Goal: Task Accomplishment & Management: Use online tool/utility

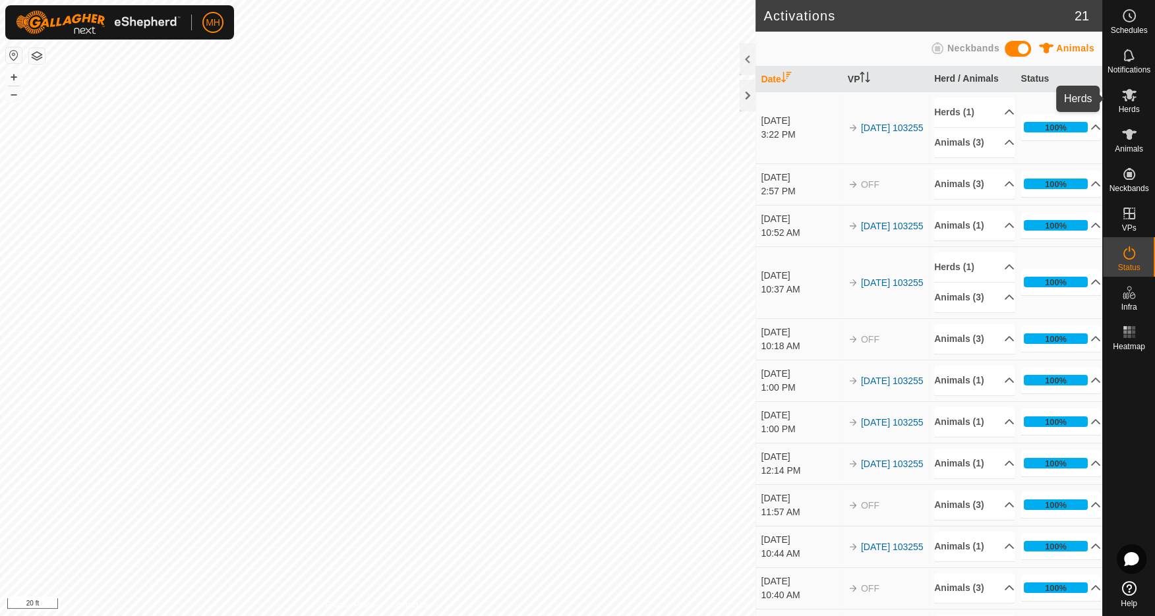
click at [1127, 93] on icon at bounding box center [1129, 95] width 15 height 13
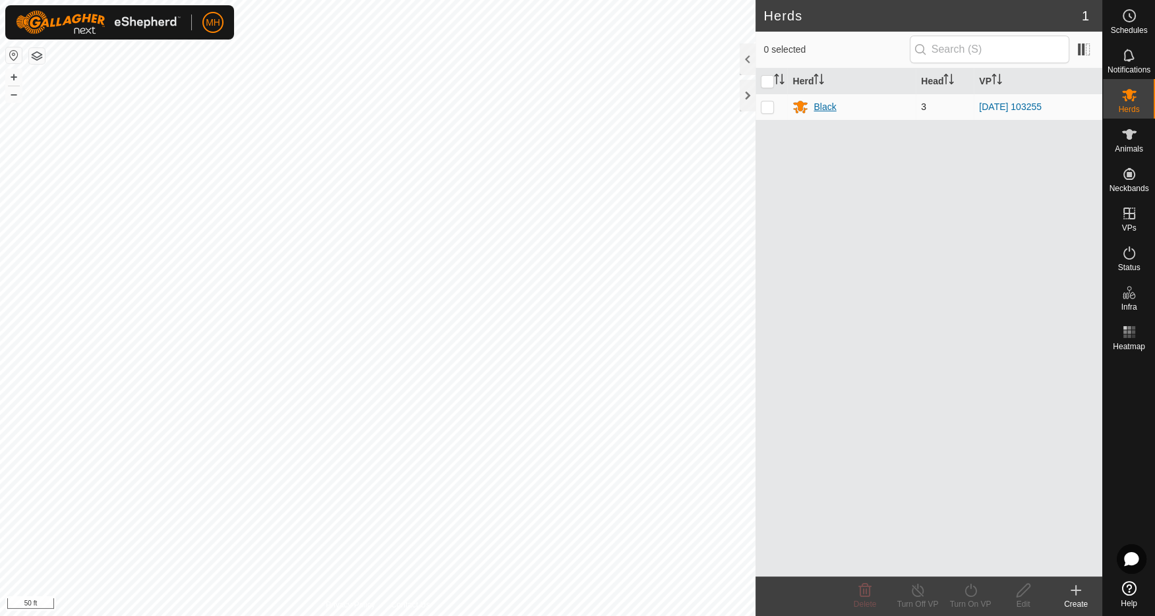
click at [831, 104] on div "Black" at bounding box center [825, 107] width 22 height 14
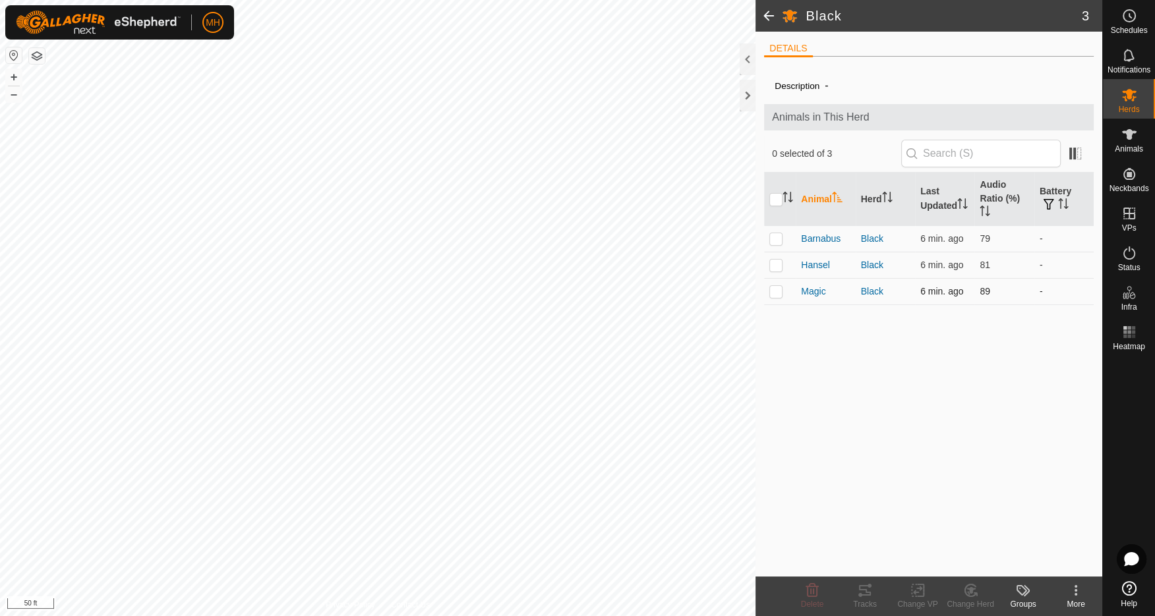
click at [773, 297] on td at bounding box center [780, 291] width 32 height 26
checkbox input "true"
click at [860, 591] on icon at bounding box center [865, 591] width 16 height 16
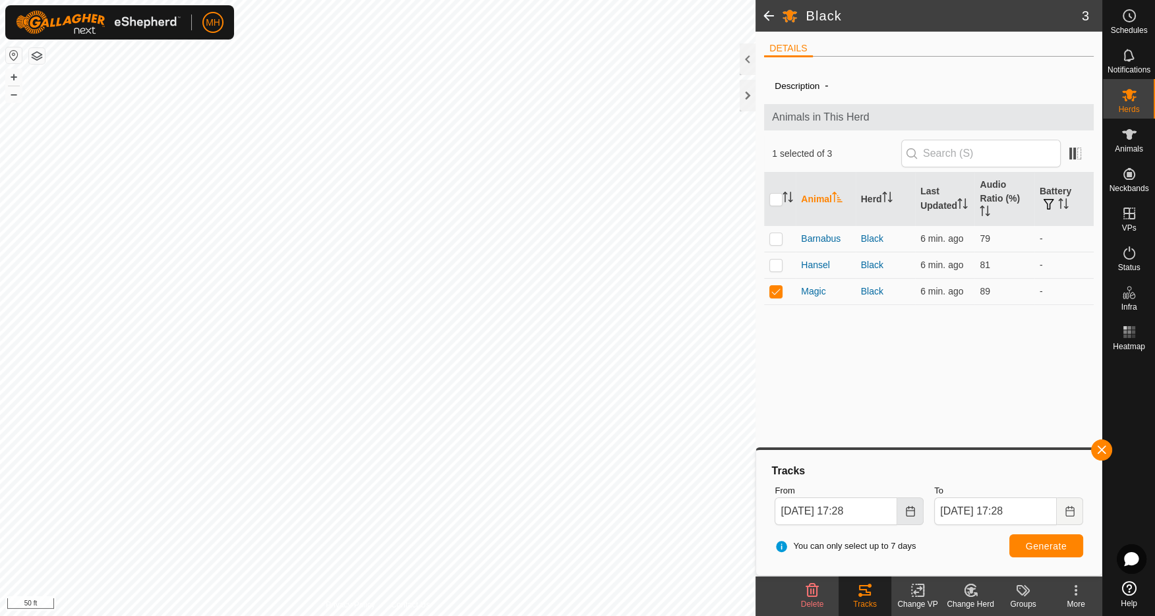
click at [910, 510] on icon "Choose Date" at bounding box center [910, 511] width 11 height 11
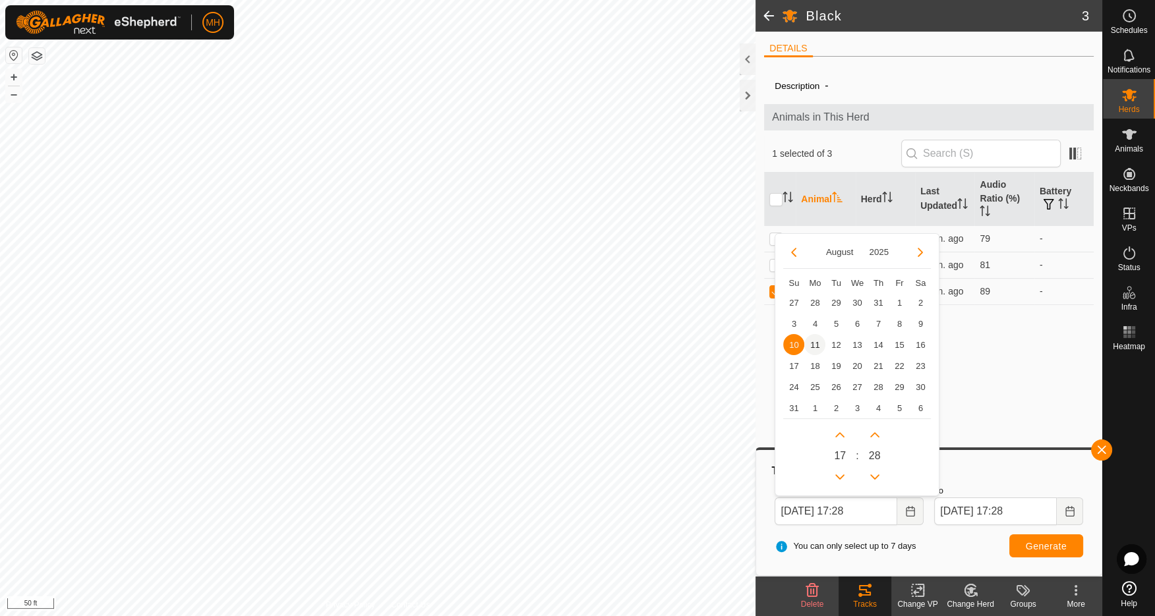
click at [813, 344] on span "11" at bounding box center [814, 344] width 21 height 21
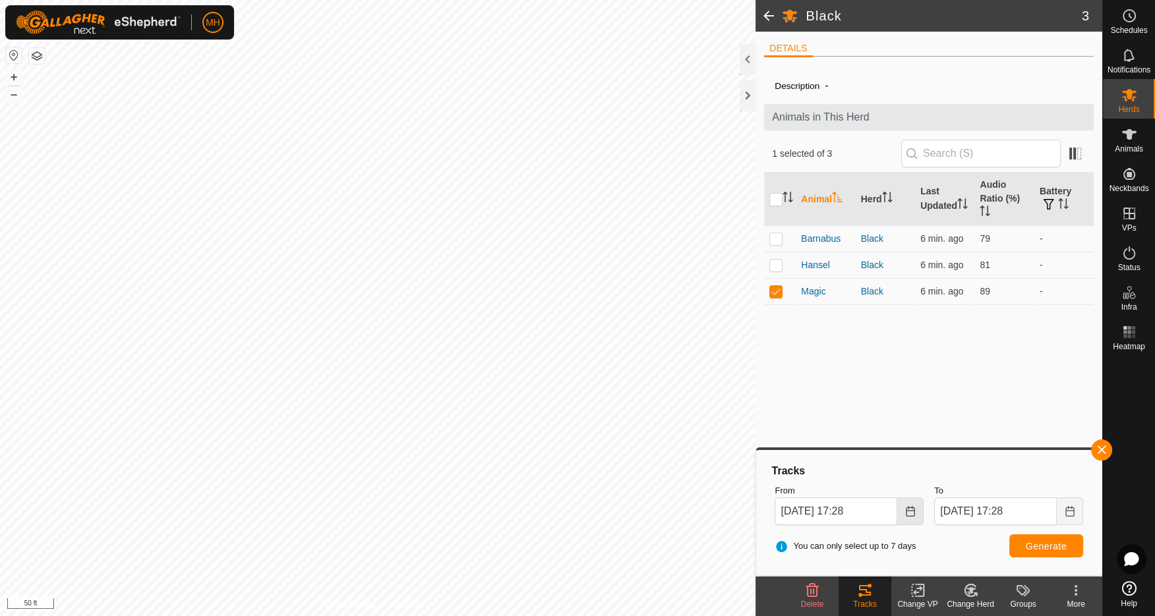
click at [912, 512] on icon "Choose Date" at bounding box center [910, 511] width 11 height 11
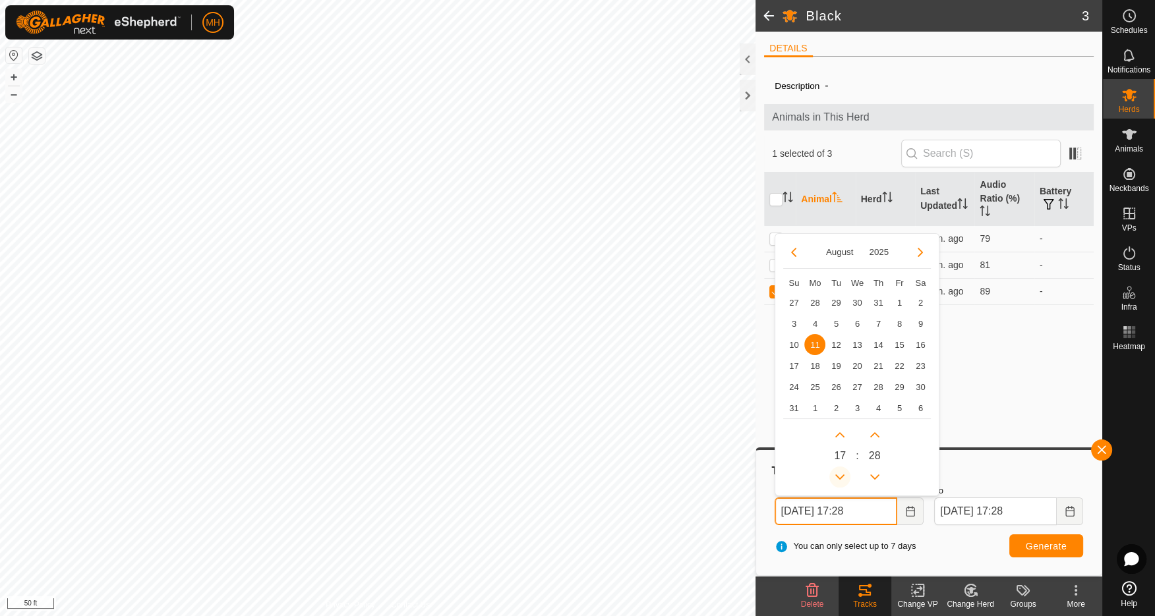
click at [843, 477] on button "Previous Hour" at bounding box center [839, 477] width 21 height 21
type input "Aug 11, 2025 15:28"
click at [1048, 543] on span "Generate" at bounding box center [1046, 546] width 41 height 11
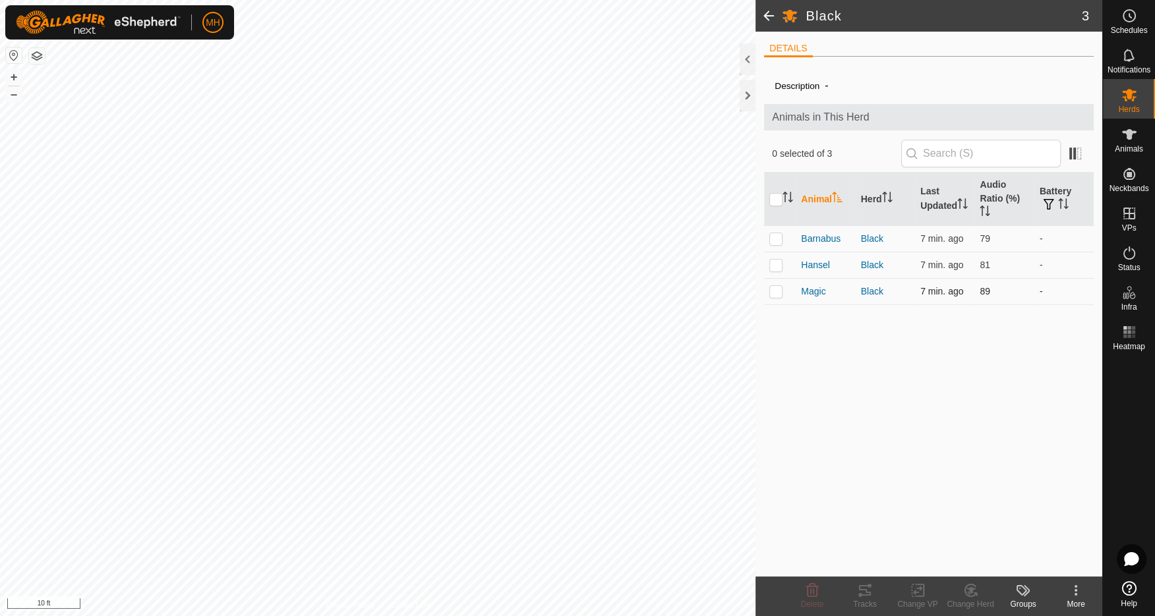
click at [777, 287] on p-checkbox at bounding box center [775, 291] width 13 height 11
checkbox input "true"
click at [872, 588] on icon at bounding box center [865, 591] width 16 height 16
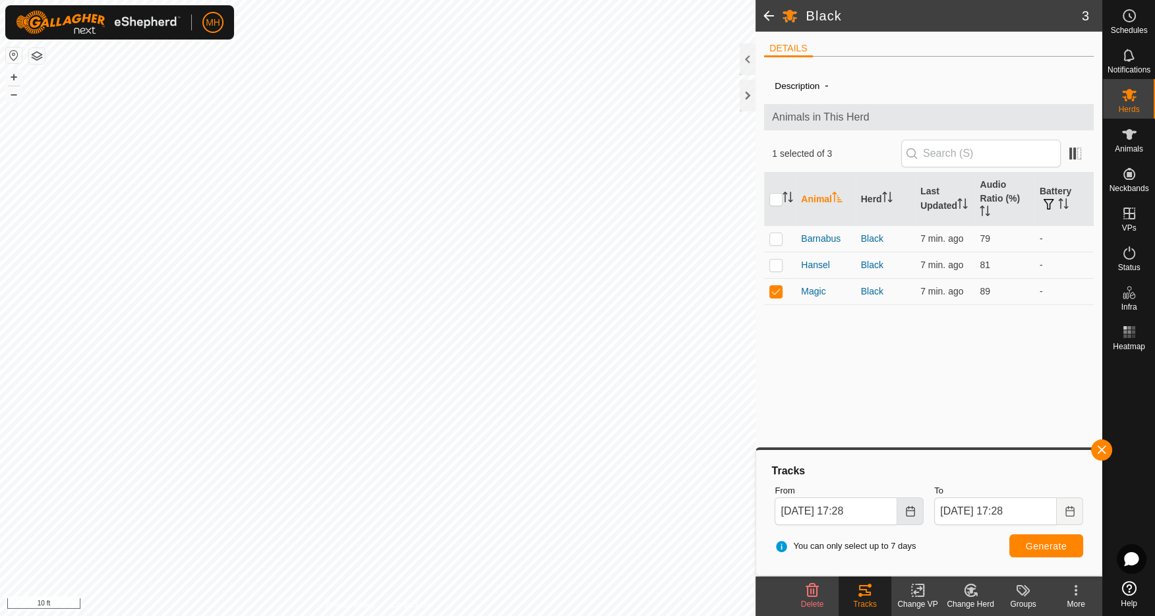
click at [913, 512] on icon "Choose Date" at bounding box center [910, 511] width 11 height 11
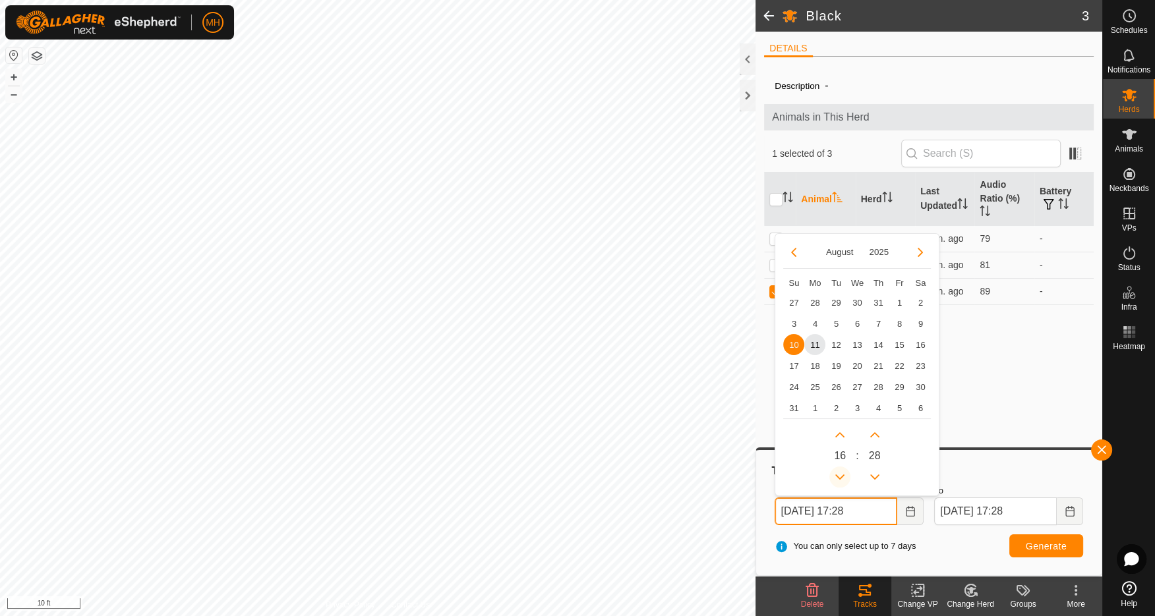
click at [843, 473] on button "Previous Hour" at bounding box center [839, 477] width 21 height 21
click at [810, 342] on span "11" at bounding box center [814, 344] width 21 height 21
type input "Aug 11, 2025 15:28"
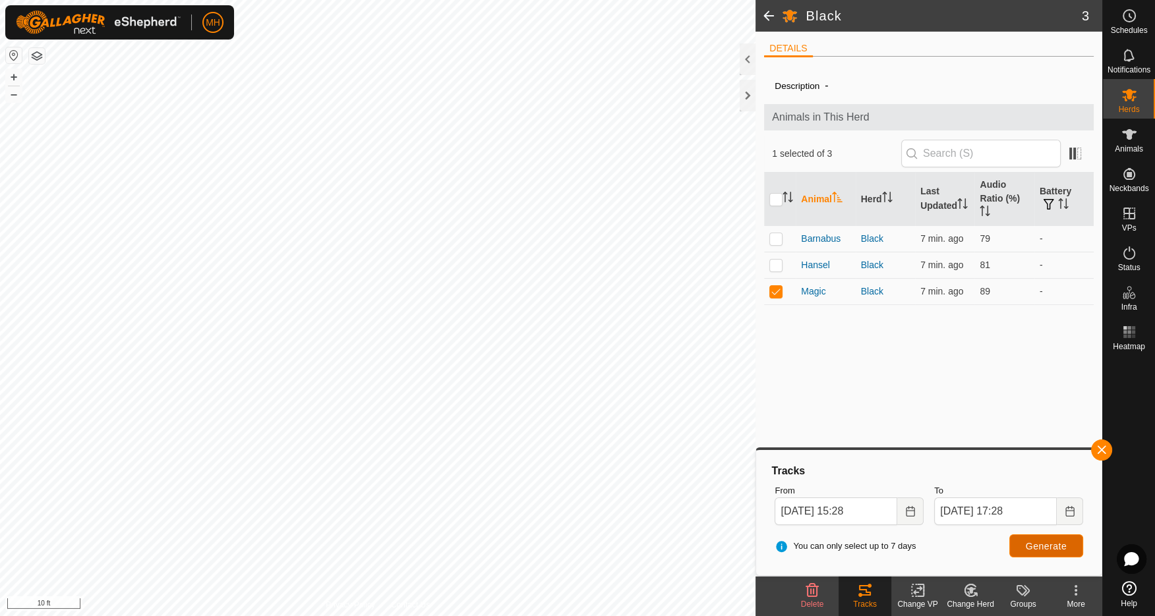
click at [1025, 547] on button "Generate" at bounding box center [1046, 546] width 74 height 23
drag, startPoint x: 777, startPoint y: 292, endPoint x: 777, endPoint y: 280, distance: 12.5
click at [777, 292] on p-checkbox at bounding box center [775, 291] width 13 height 11
checkbox input "false"
click at [778, 261] on p-checkbox at bounding box center [775, 265] width 13 height 11
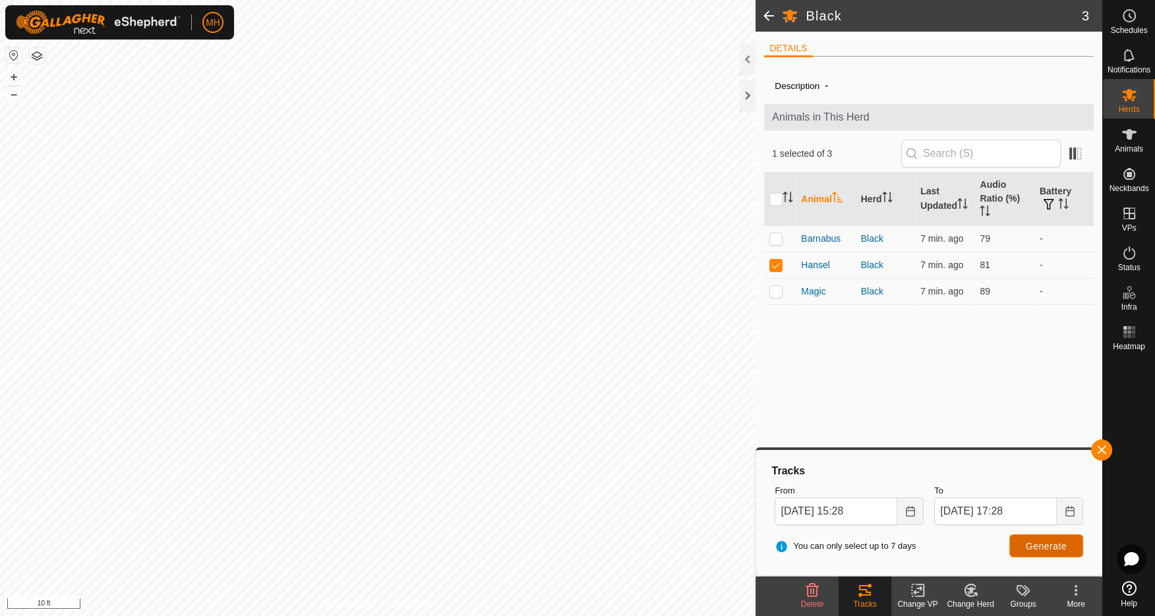
click at [1042, 544] on span "Generate" at bounding box center [1046, 546] width 41 height 11
click at [779, 269] on p-checkbox at bounding box center [775, 265] width 13 height 11
checkbox input "false"
click at [779, 239] on p-checkbox at bounding box center [775, 238] width 13 height 11
checkbox input "true"
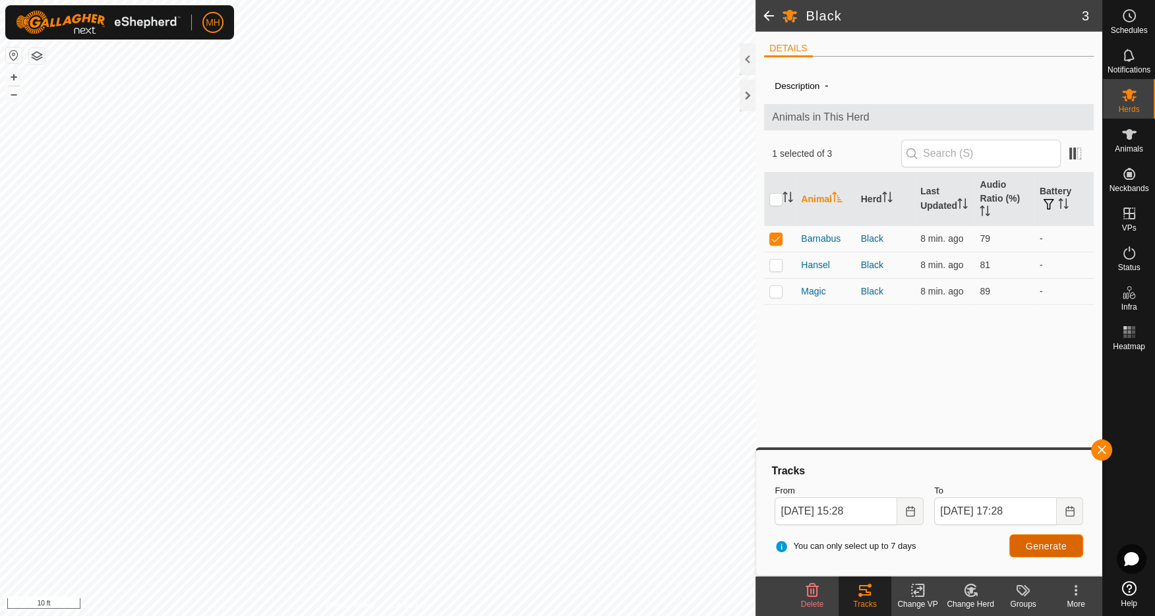
click at [1056, 541] on span "Generate" at bounding box center [1046, 546] width 41 height 11
click at [768, 18] on span at bounding box center [769, 16] width 26 height 32
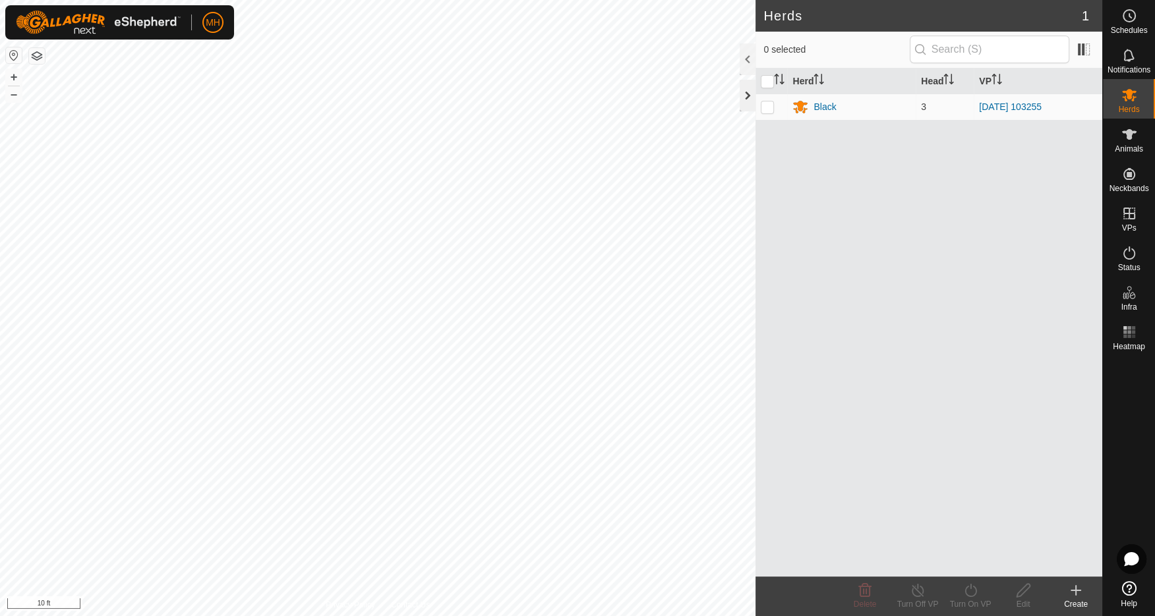
click at [744, 98] on div at bounding box center [748, 96] width 16 height 32
click at [838, 104] on div "Black" at bounding box center [852, 107] width 118 height 16
